Goal: Transaction & Acquisition: Download file/media

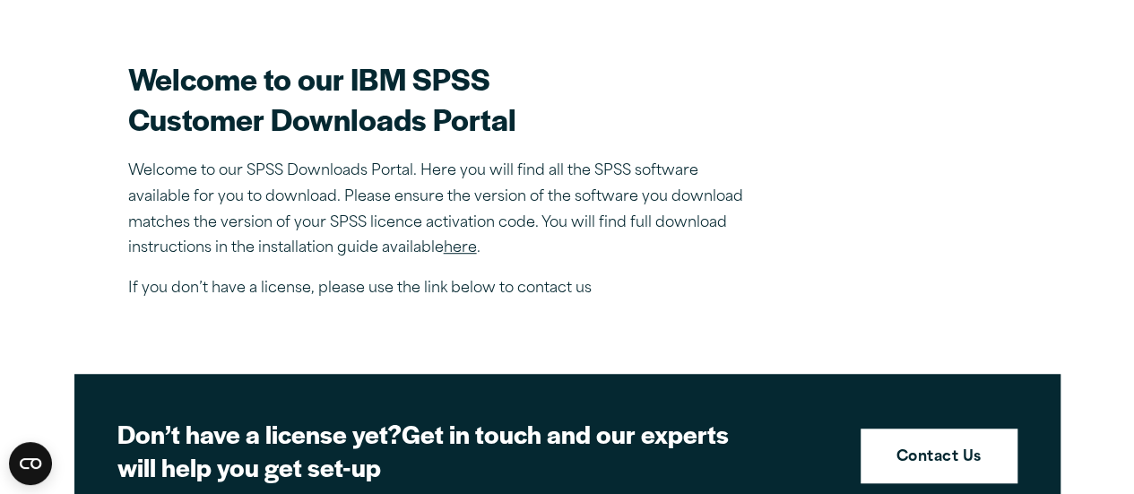
scroll to position [538, 0]
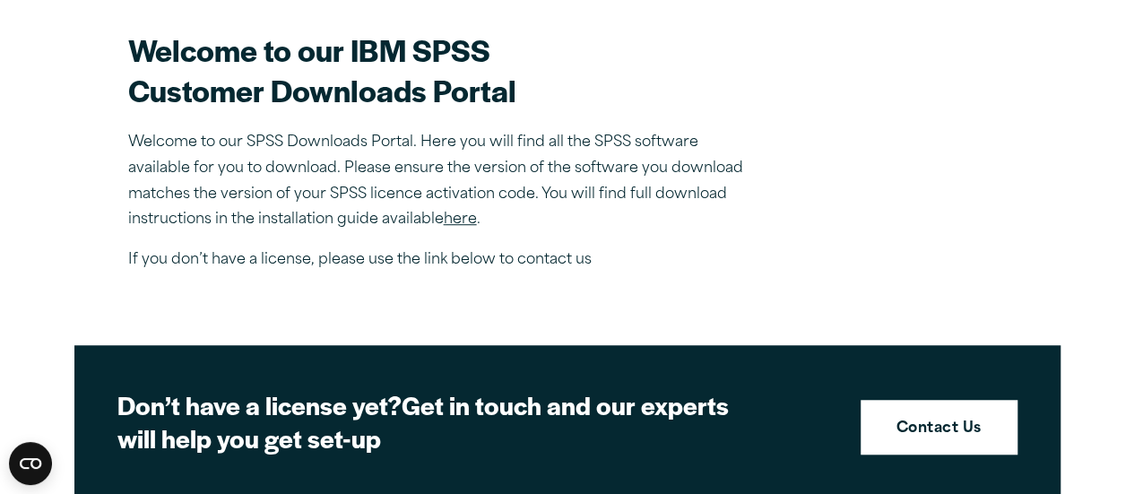
click at [460, 216] on link "here" at bounding box center [460, 220] width 33 height 14
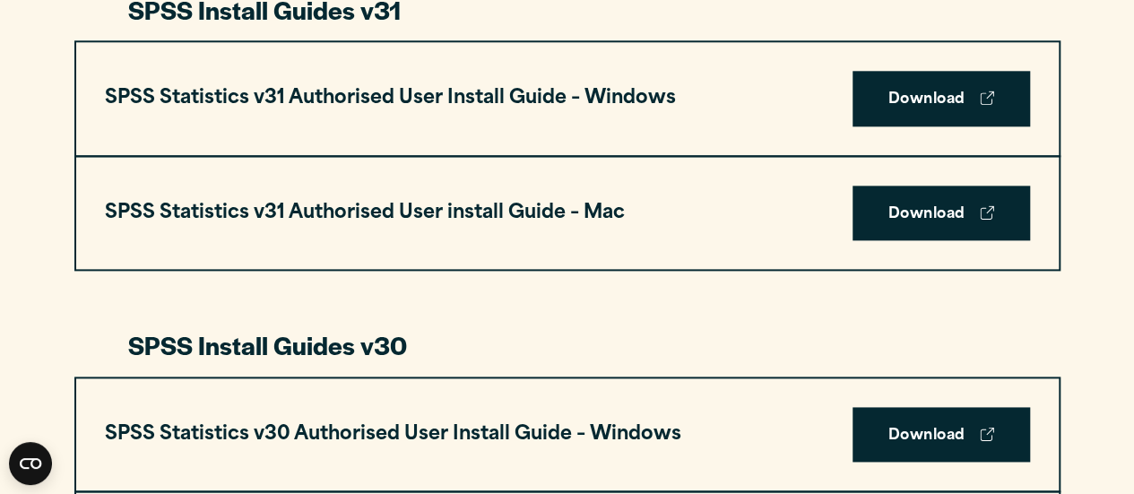
scroll to position [986, 0]
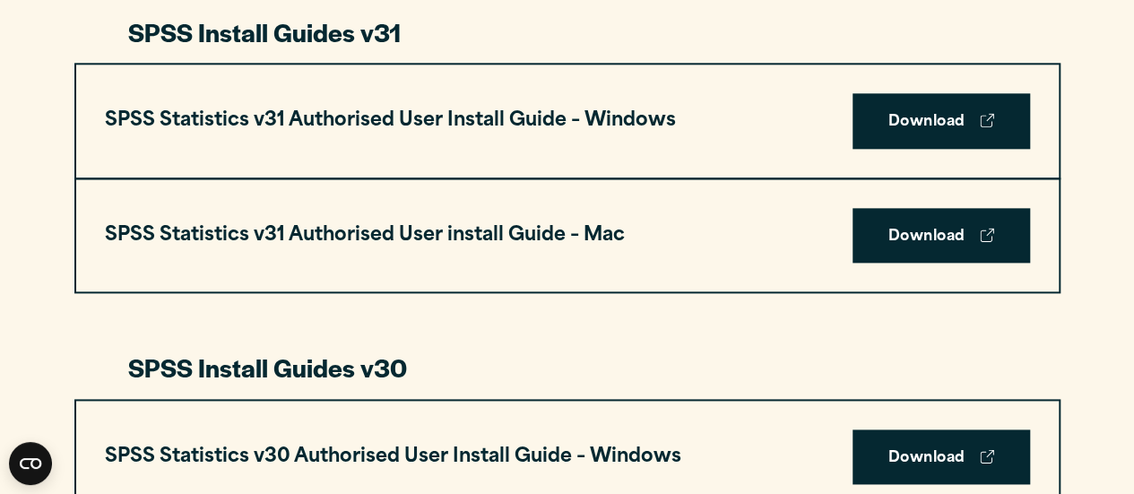
click at [946, 129] on link "Download" at bounding box center [942, 121] width 178 height 56
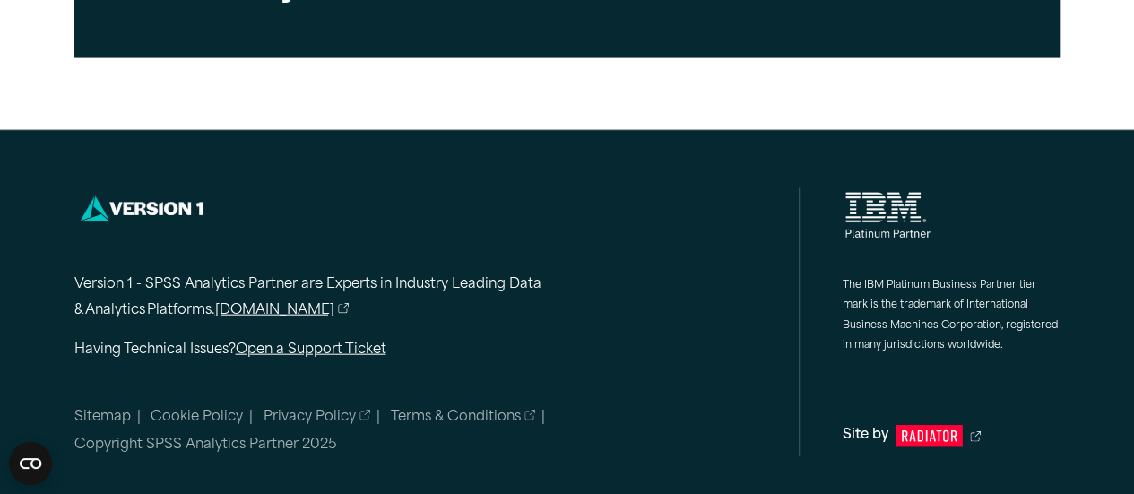
scroll to position [5327, 0]
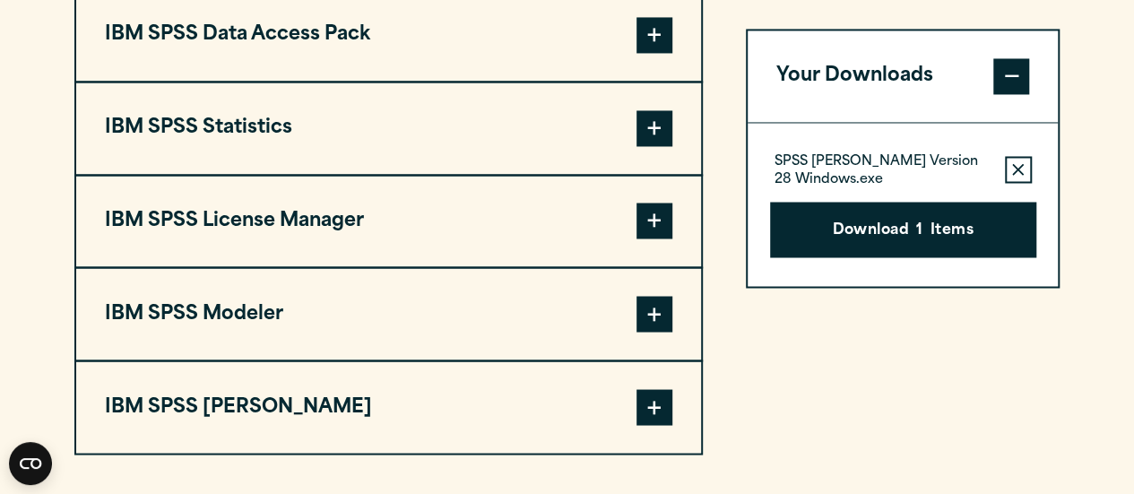
scroll to position [1435, 0]
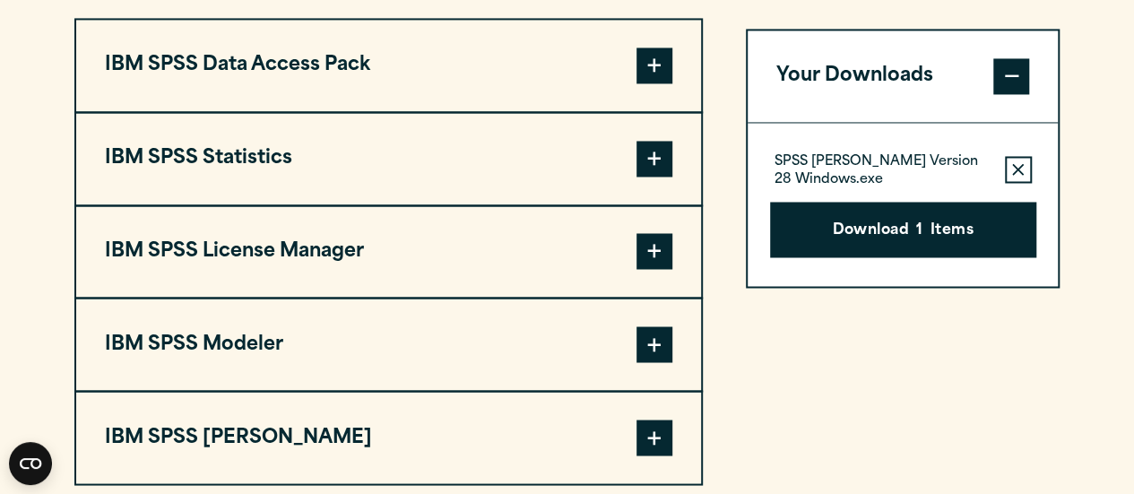
click at [881, 241] on button "Download 1 Items" at bounding box center [903, 230] width 266 height 56
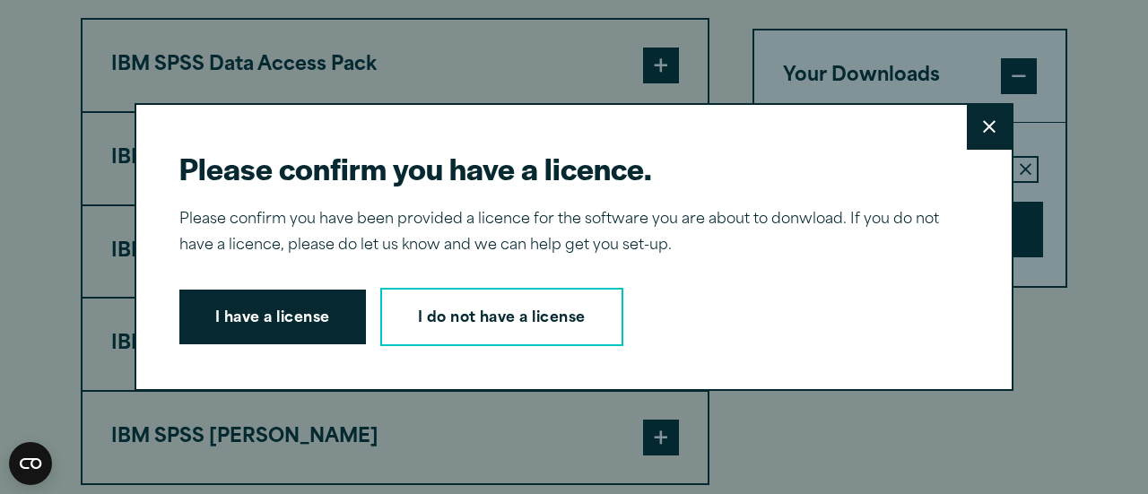
click at [267, 328] on button "I have a license" at bounding box center [272, 318] width 187 height 56
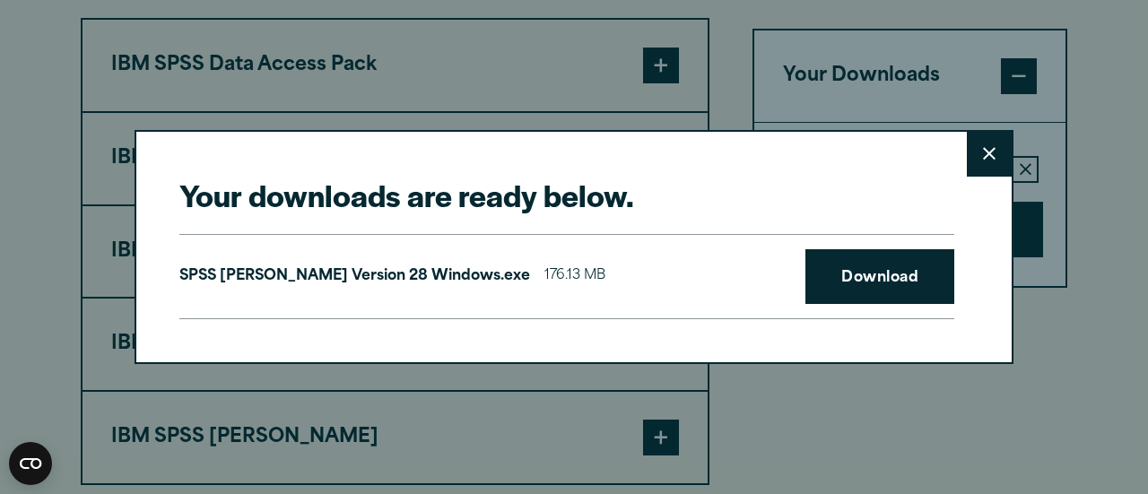
click at [825, 277] on link "Download" at bounding box center [879, 277] width 149 height 56
click at [975, 150] on button "Close" at bounding box center [989, 154] width 45 height 45
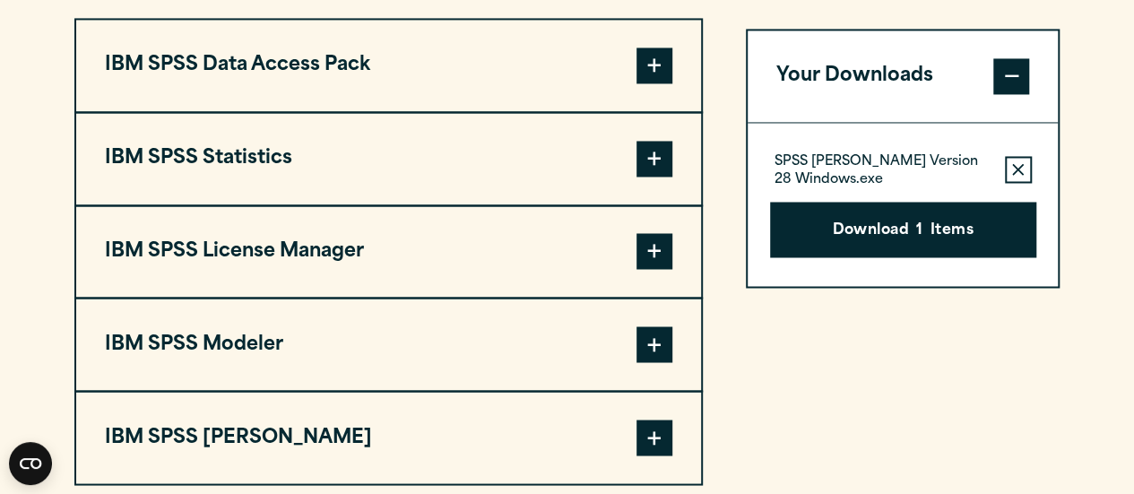
click at [288, 173] on button "IBM SPSS Statistics" at bounding box center [388, 158] width 625 height 91
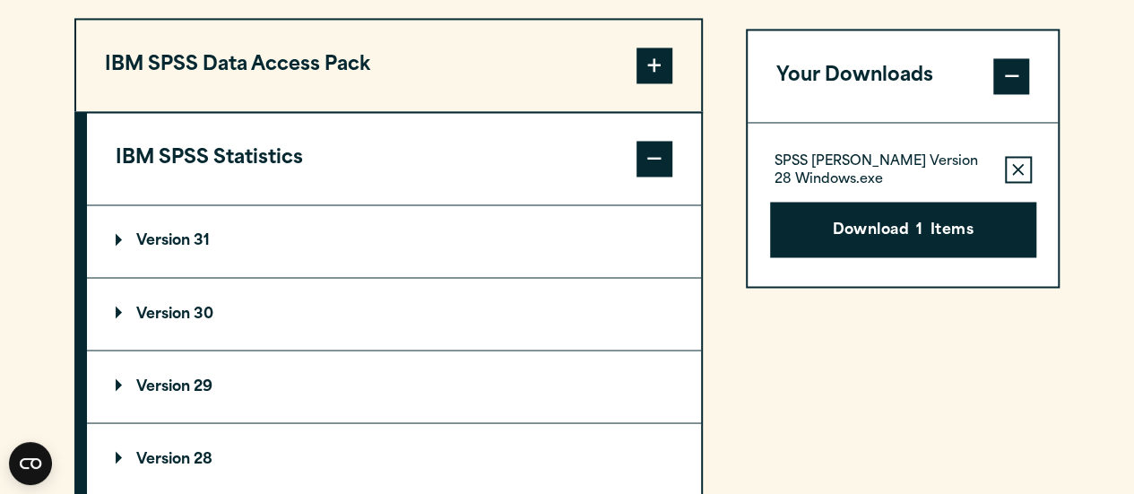
click at [296, 167] on button "IBM SPSS Statistics" at bounding box center [394, 158] width 614 height 91
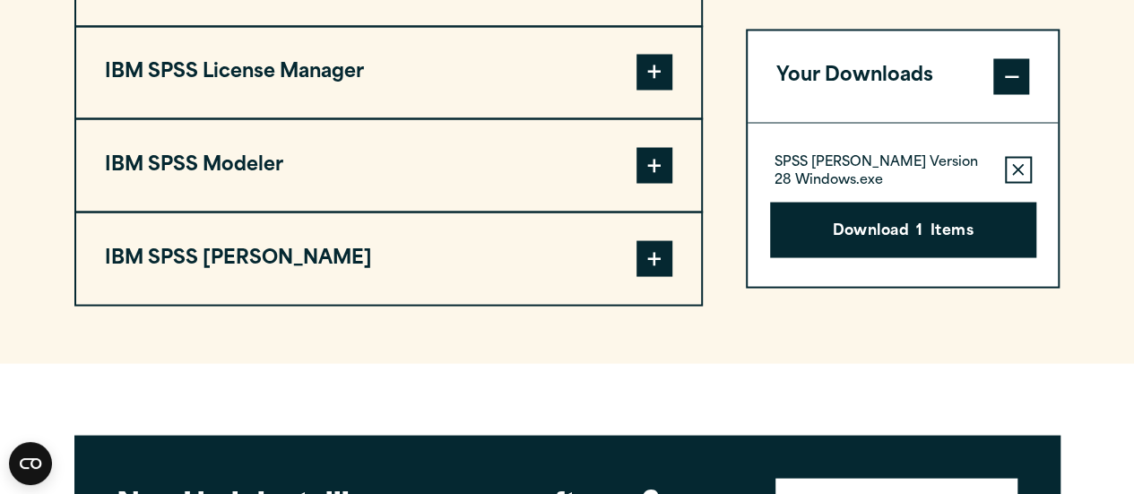
click at [351, 264] on button "IBM SPSS [PERSON_NAME]" at bounding box center [388, 258] width 625 height 91
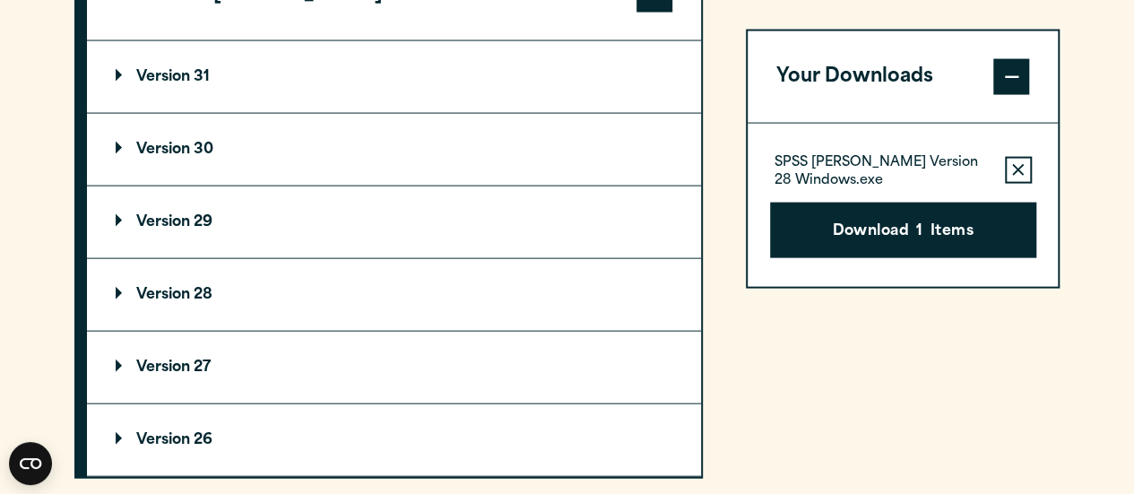
scroll to position [1883, 0]
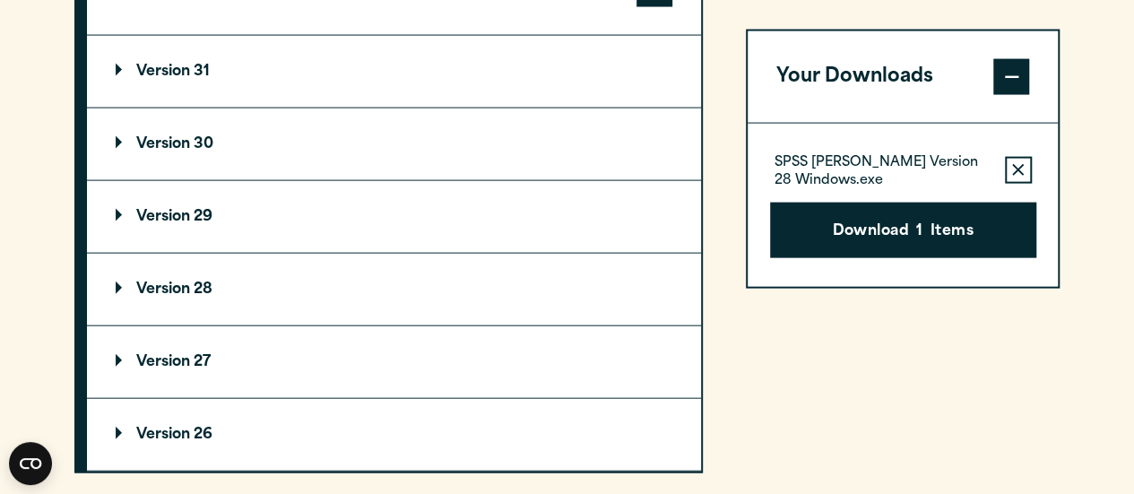
click at [194, 72] on p "Version 31" at bounding box center [163, 72] width 94 height 14
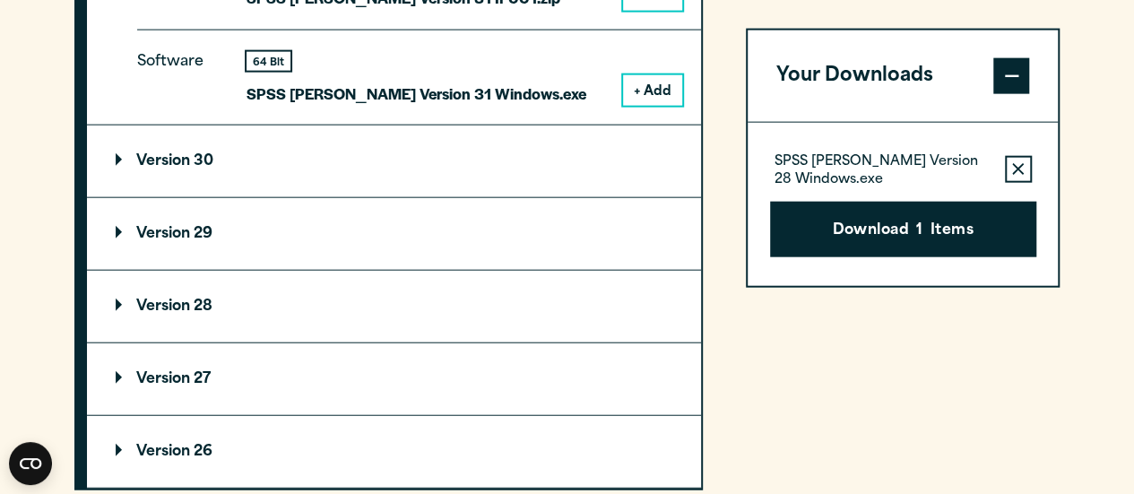
scroll to position [2062, 0]
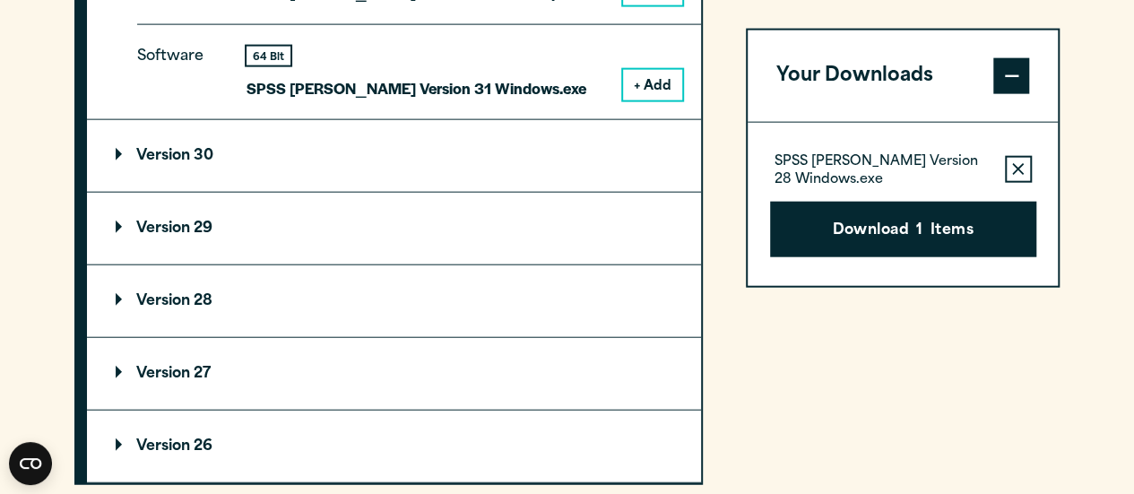
click at [204, 230] on p "Version 29" at bounding box center [164, 228] width 97 height 14
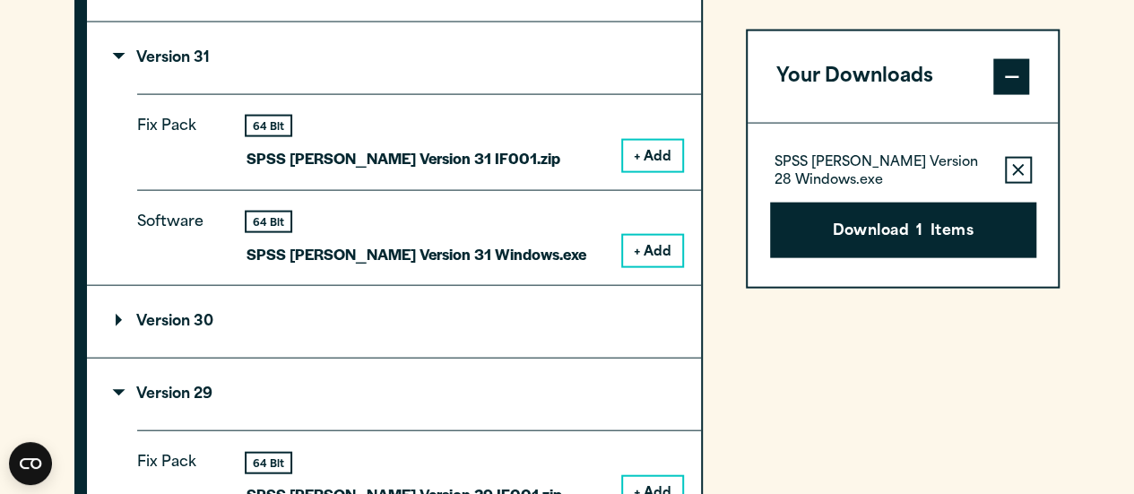
scroll to position [1883, 0]
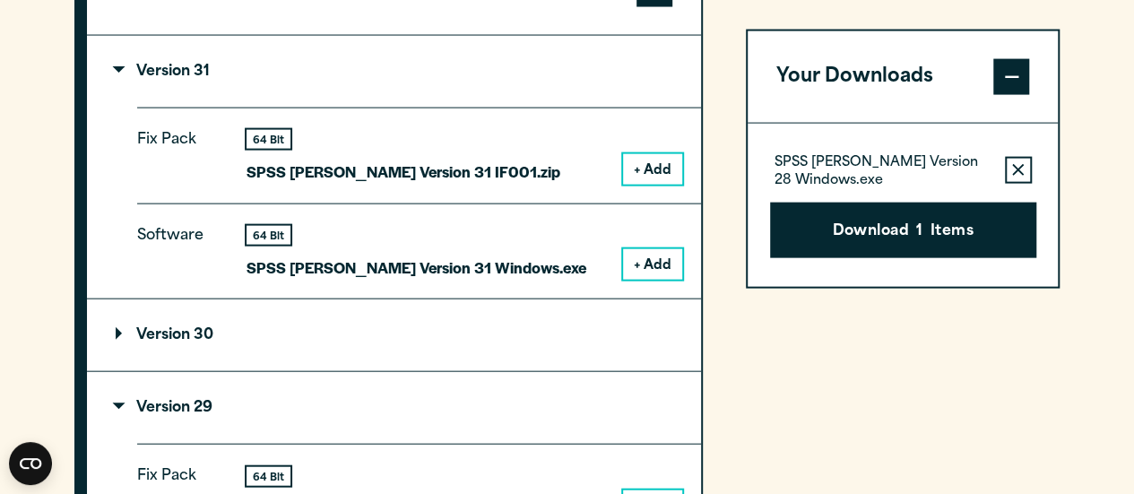
click at [600, 256] on div "64 Bit SPSS Amos Version 31 Windows.exe + Add" at bounding box center [465, 253] width 436 height 55
click at [481, 256] on p "SPSS Amos Version 31 Windows.exe" at bounding box center [417, 268] width 340 height 26
click at [644, 257] on button "+ Add" at bounding box center [652, 264] width 59 height 30
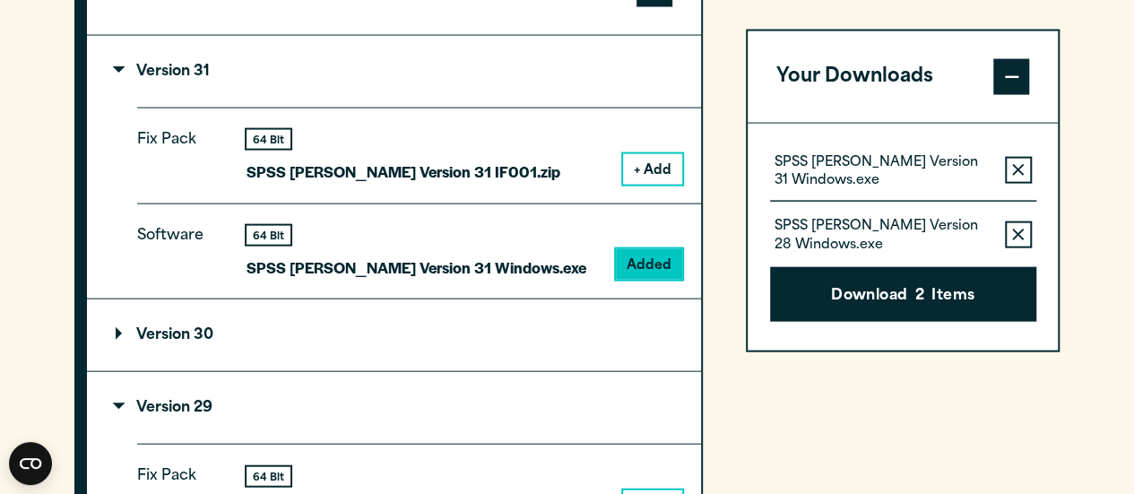
click at [1016, 234] on icon "button" at bounding box center [1018, 234] width 12 height 12
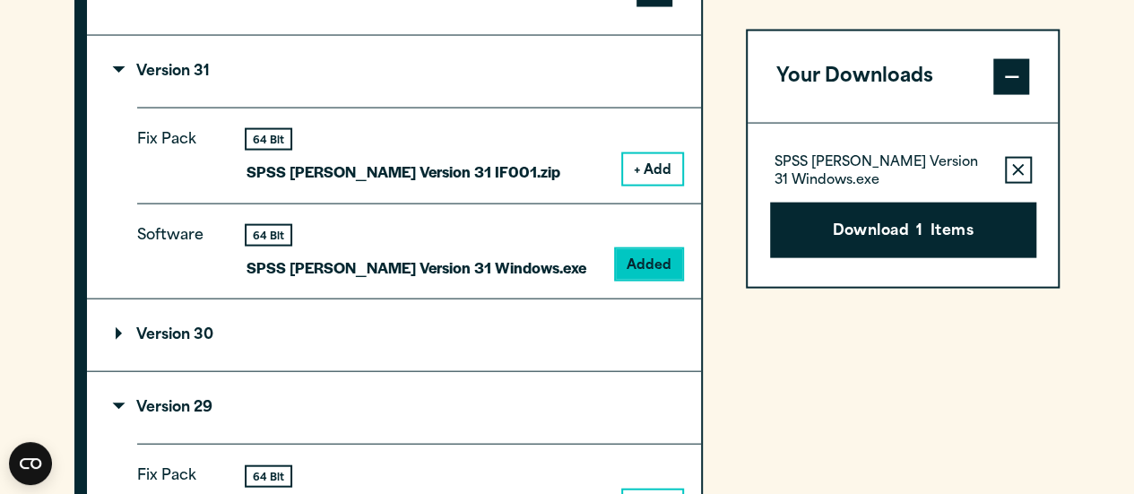
click at [903, 240] on button "Download 1 Items" at bounding box center [903, 230] width 266 height 56
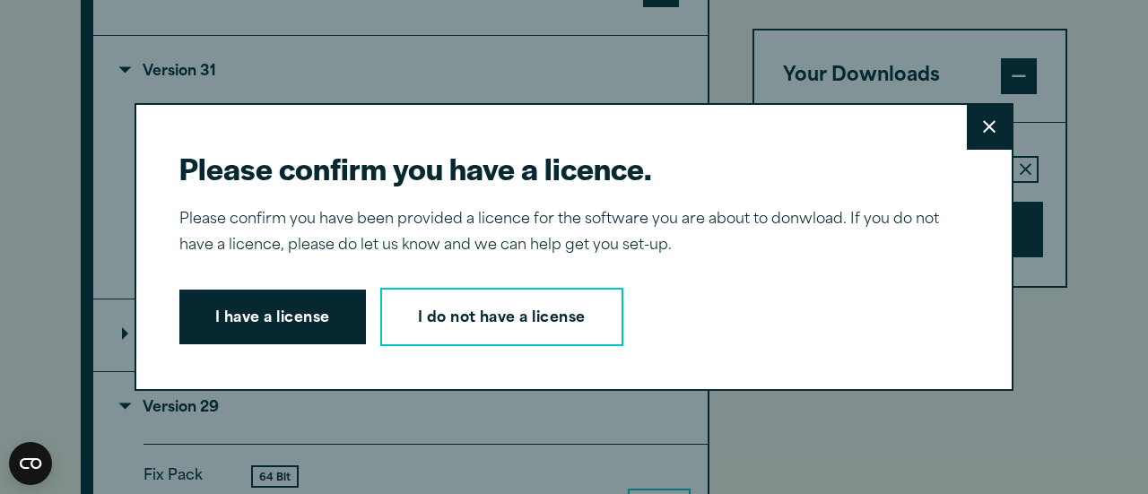
click at [322, 310] on button "I have a license" at bounding box center [272, 318] width 187 height 56
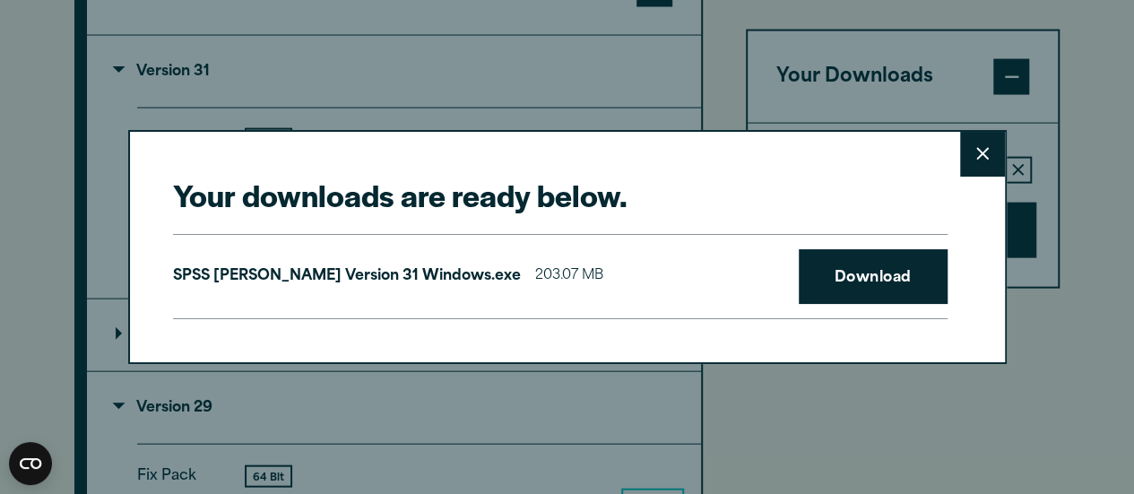
click at [854, 286] on link "Download" at bounding box center [873, 277] width 149 height 56
click at [978, 141] on button "Close" at bounding box center [982, 154] width 45 height 45
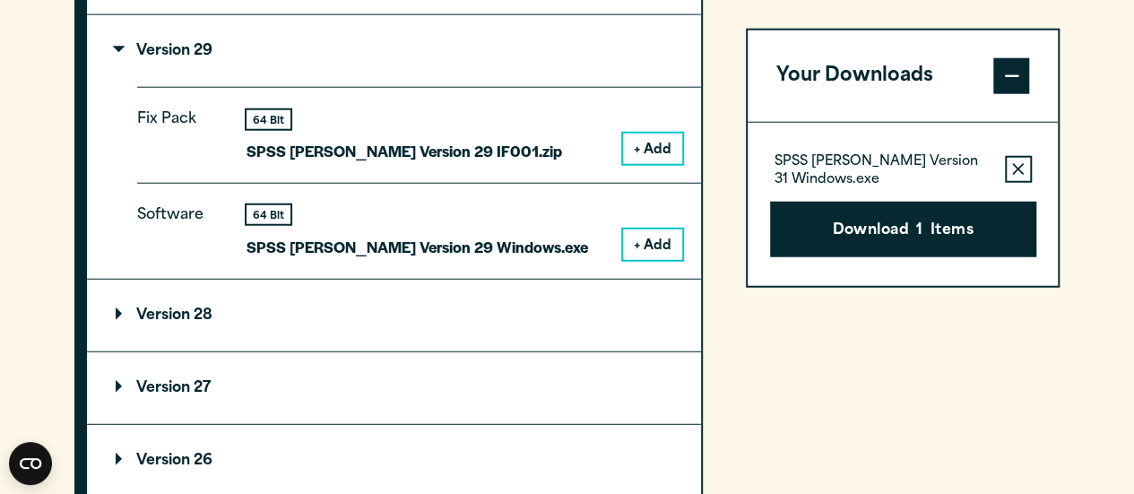
scroll to position [2242, 0]
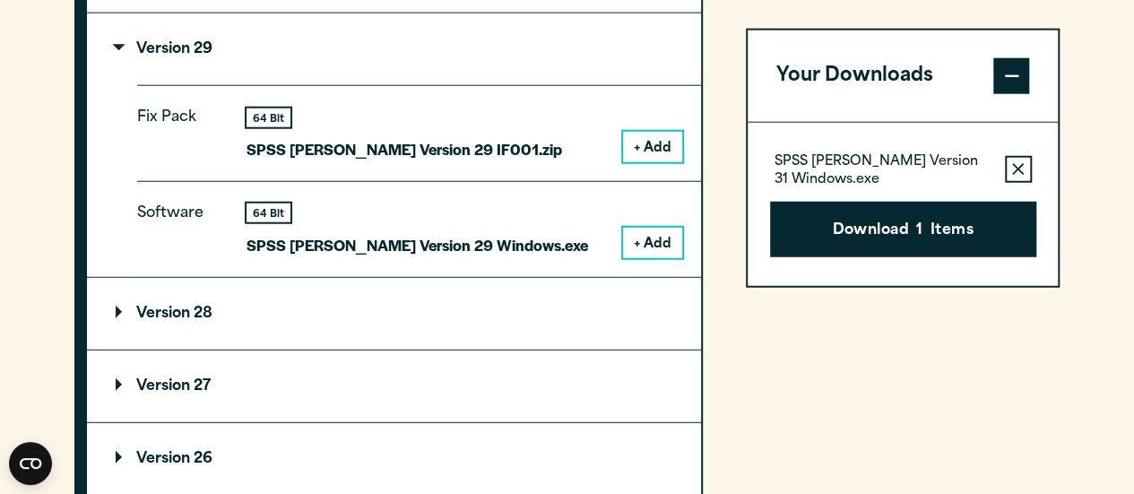
click at [655, 147] on button "+ Add" at bounding box center [652, 147] width 59 height 30
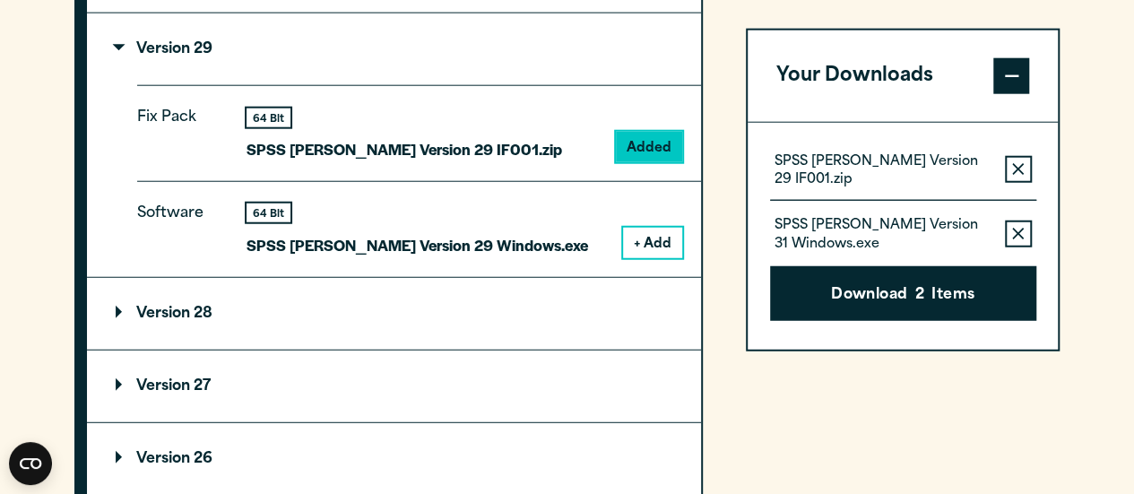
click at [671, 229] on button "+ Add" at bounding box center [652, 243] width 59 height 30
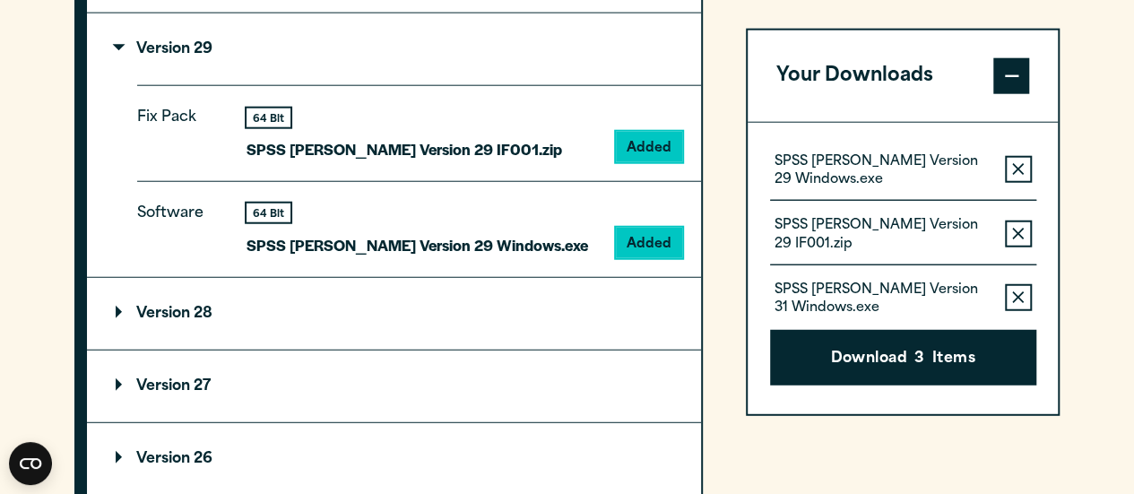
click at [1013, 291] on icon "button" at bounding box center [1018, 297] width 12 height 13
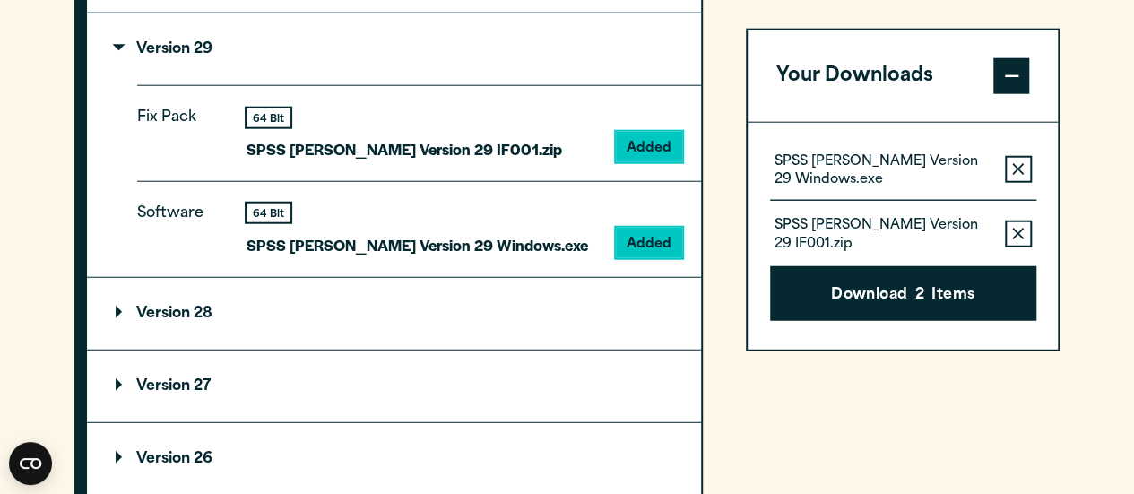
click at [951, 293] on button "Download 2 Items" at bounding box center [903, 294] width 266 height 56
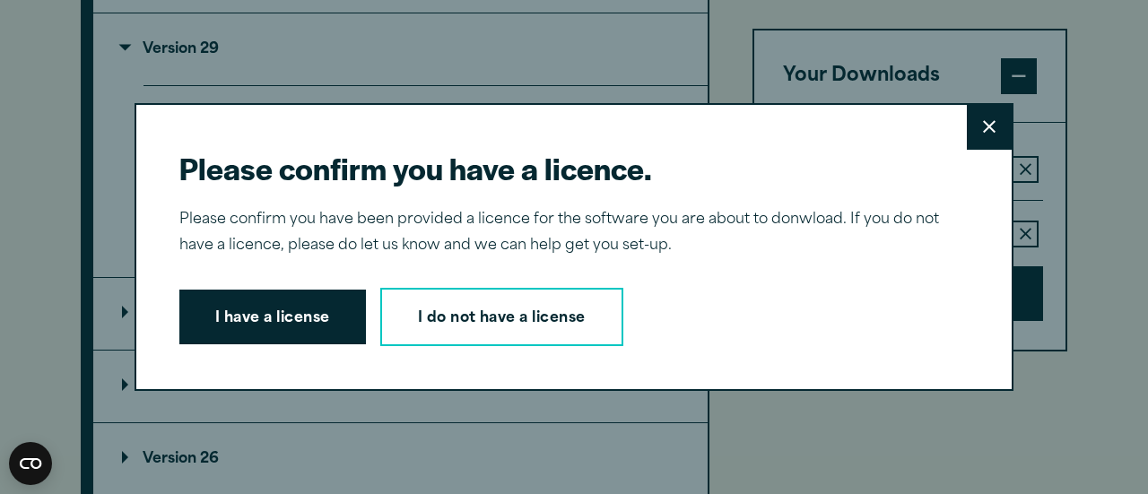
click at [271, 318] on button "I have a license" at bounding box center [272, 318] width 187 height 56
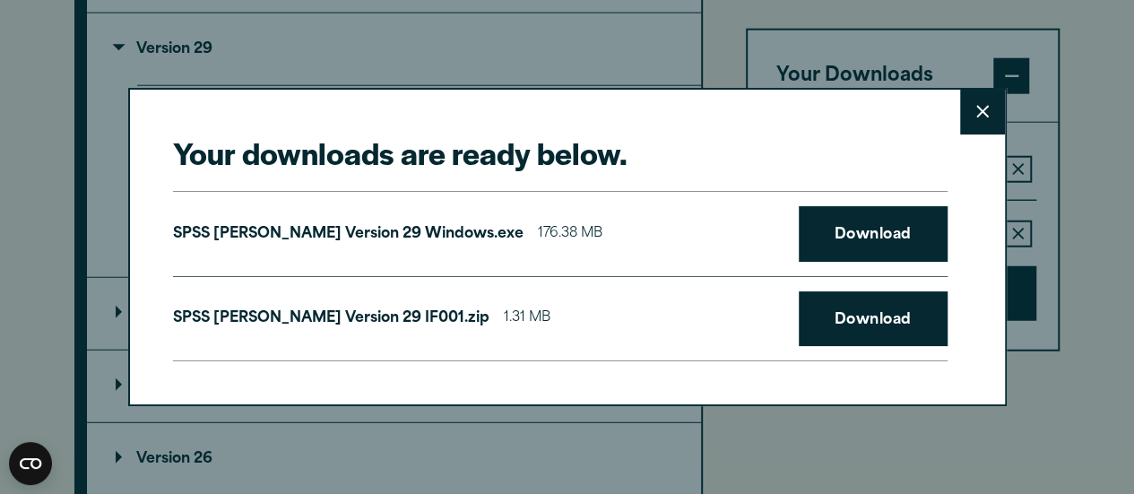
drag, startPoint x: 915, startPoint y: 242, endPoint x: 893, endPoint y: 281, distance: 44.2
click at [915, 242] on link "Download" at bounding box center [873, 234] width 149 height 56
click at [882, 323] on link "Download" at bounding box center [873, 319] width 149 height 56
click at [983, 125] on button "Close" at bounding box center [982, 112] width 45 height 45
